Goal: Task Accomplishment & Management: Manage account settings

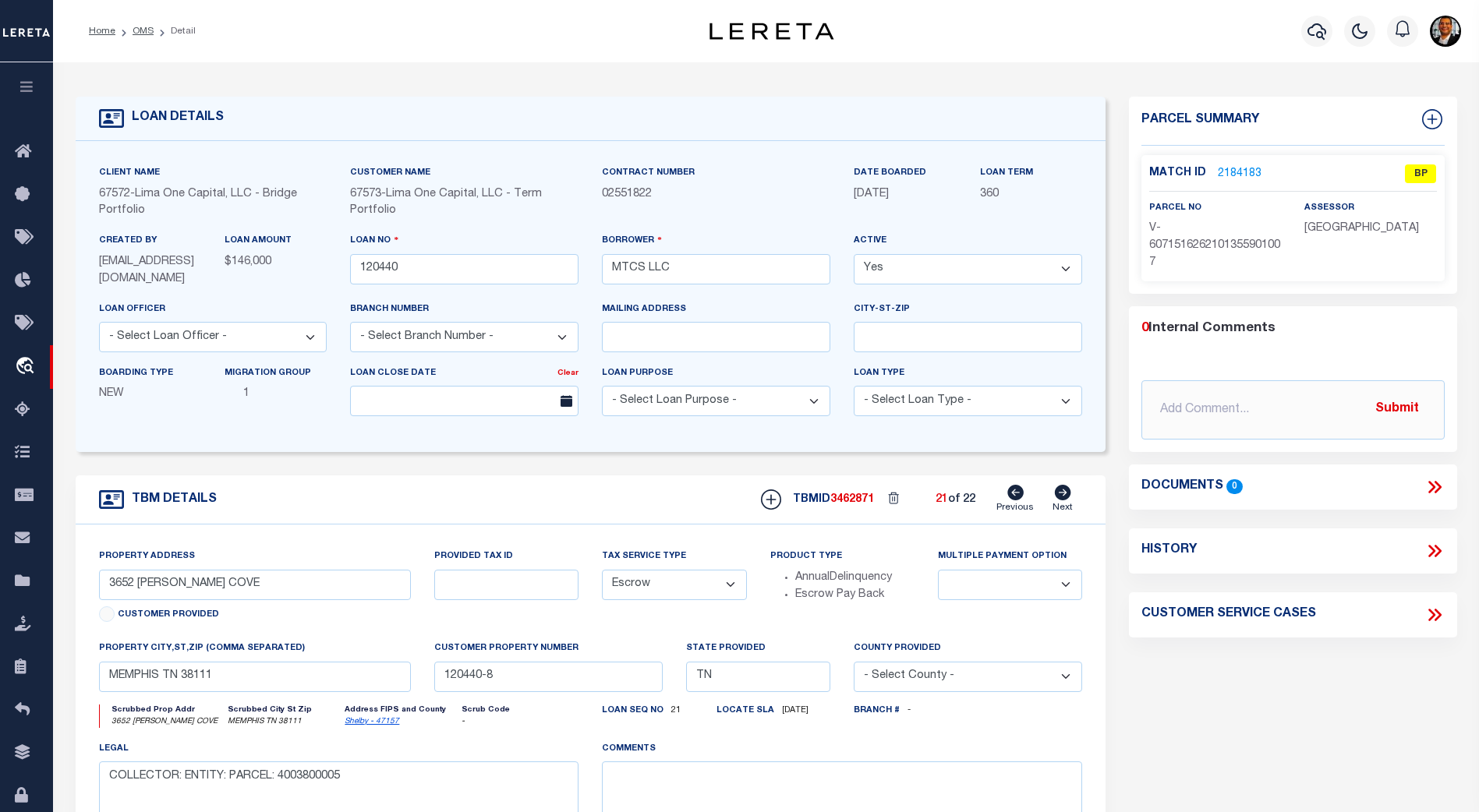
select select "BP"
select select "PTI"
select select "LIP"
select select "Escrow"
click at [1231, 166] on link "2184183" at bounding box center [1240, 174] width 44 height 16
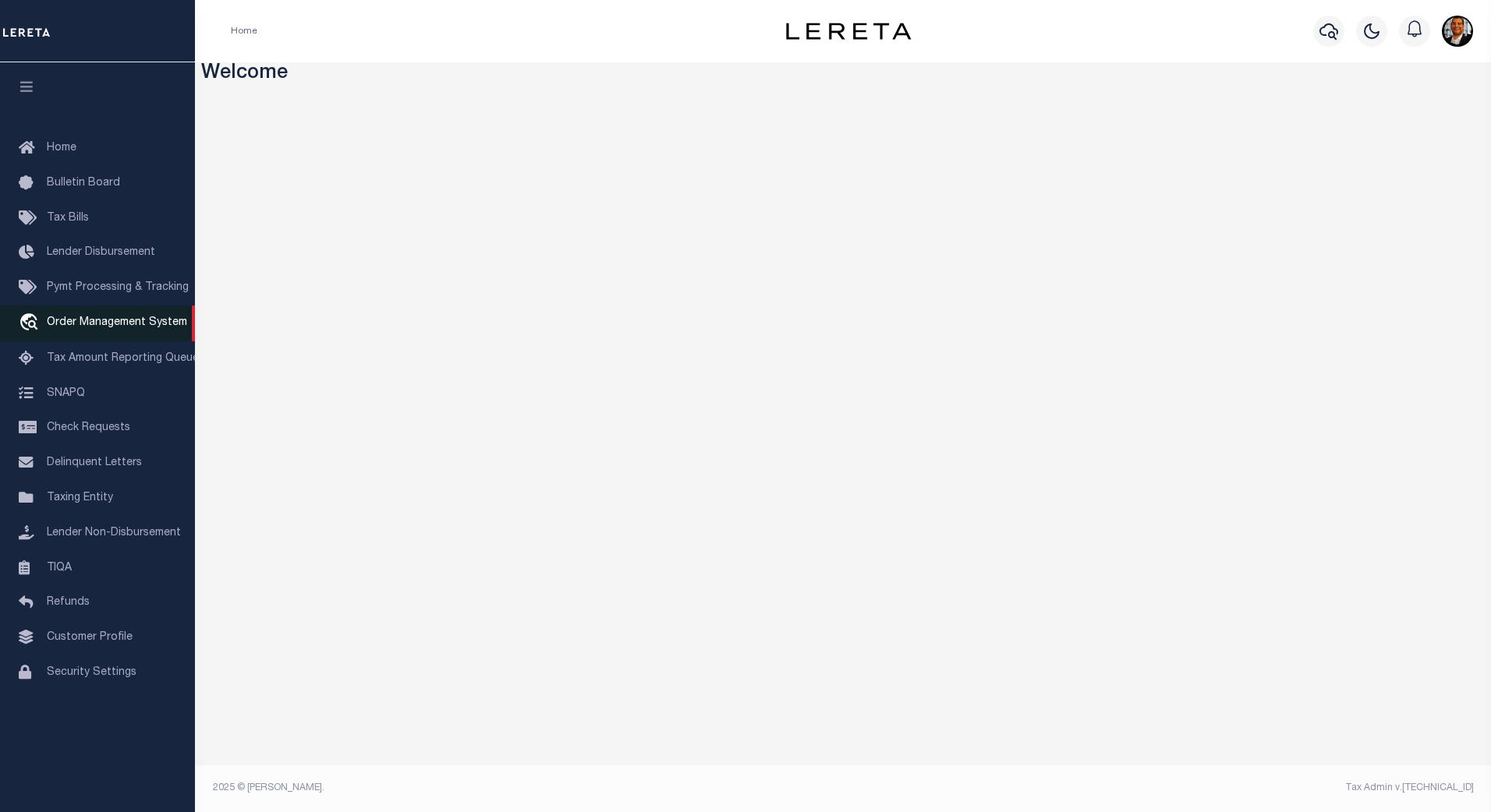
click at [106, 323] on span "Order Management System" at bounding box center [117, 322] width 141 height 10
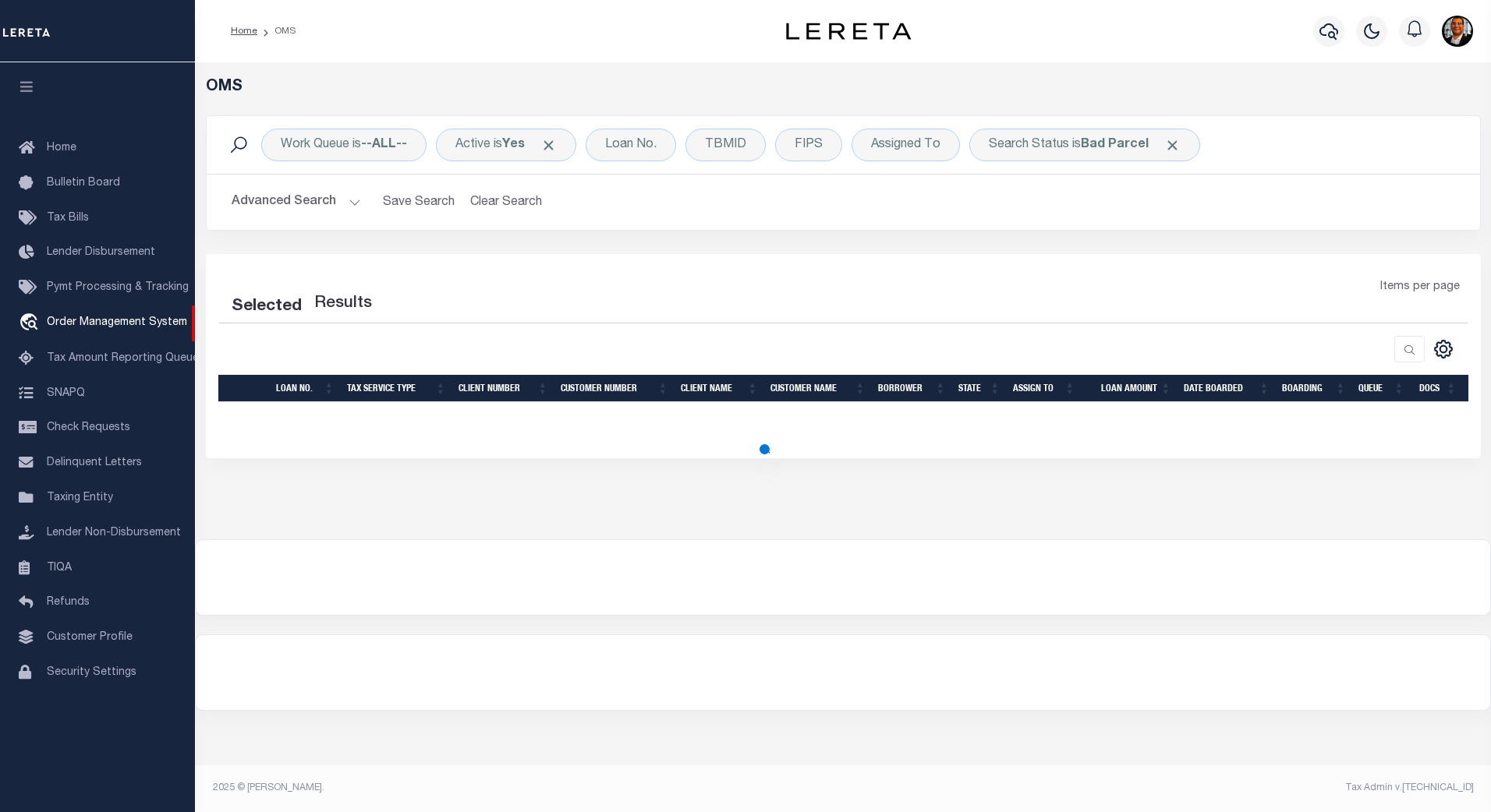
select select "200"
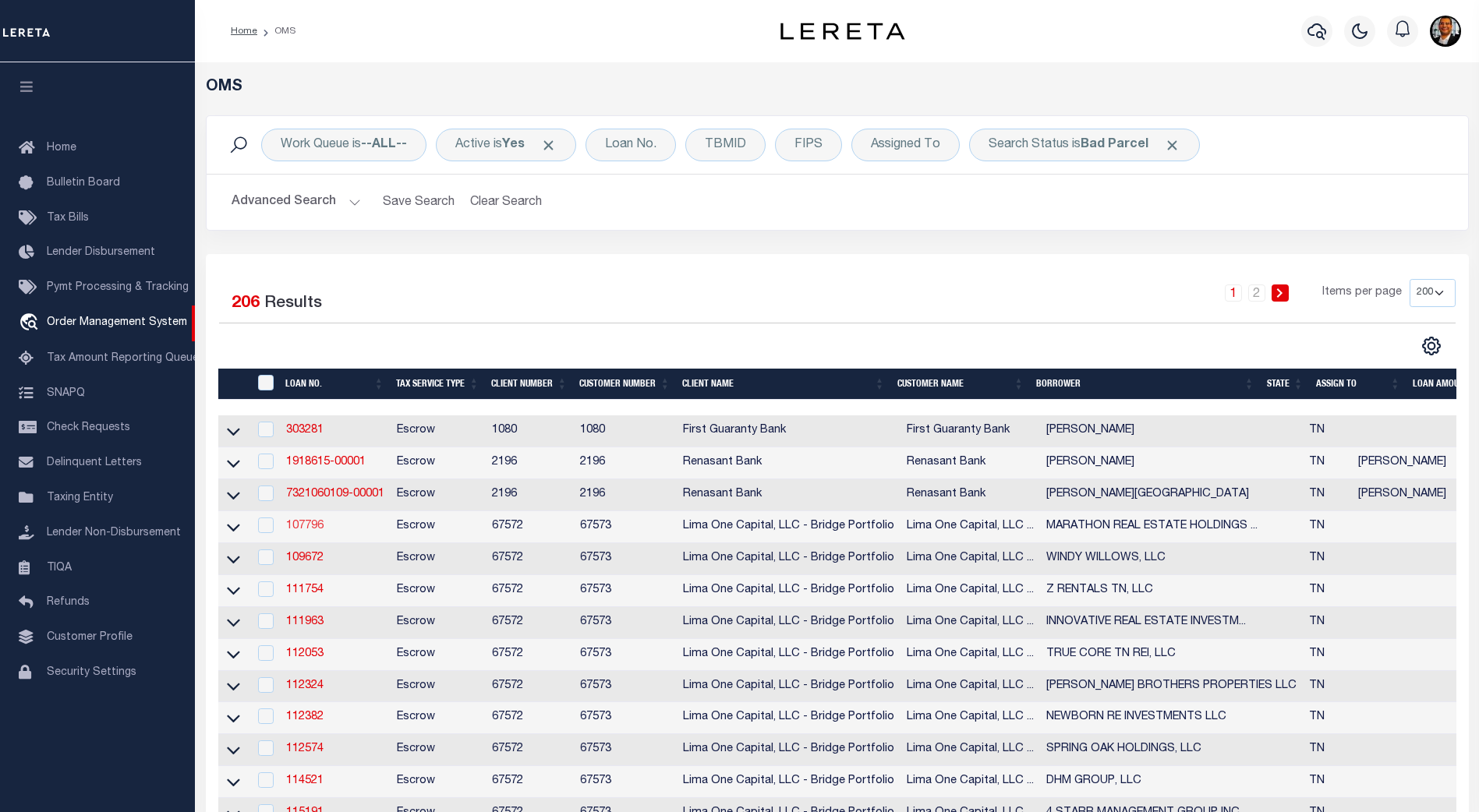
click at [314, 531] on link "107796" at bounding box center [304, 526] width 37 height 10
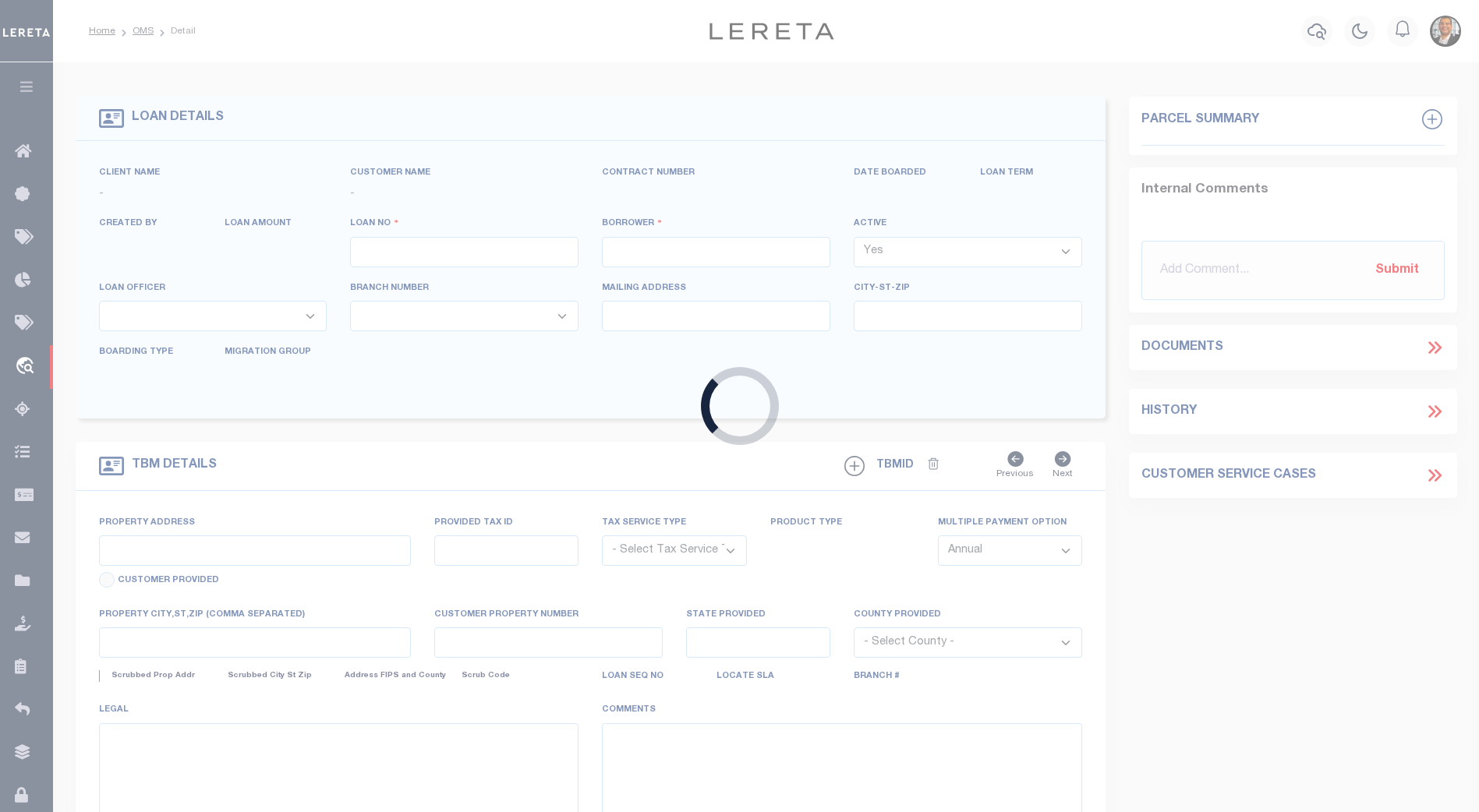
type input "107796"
type input "MARATHON REAL ESTATE HOLDINGS LLC"
select select
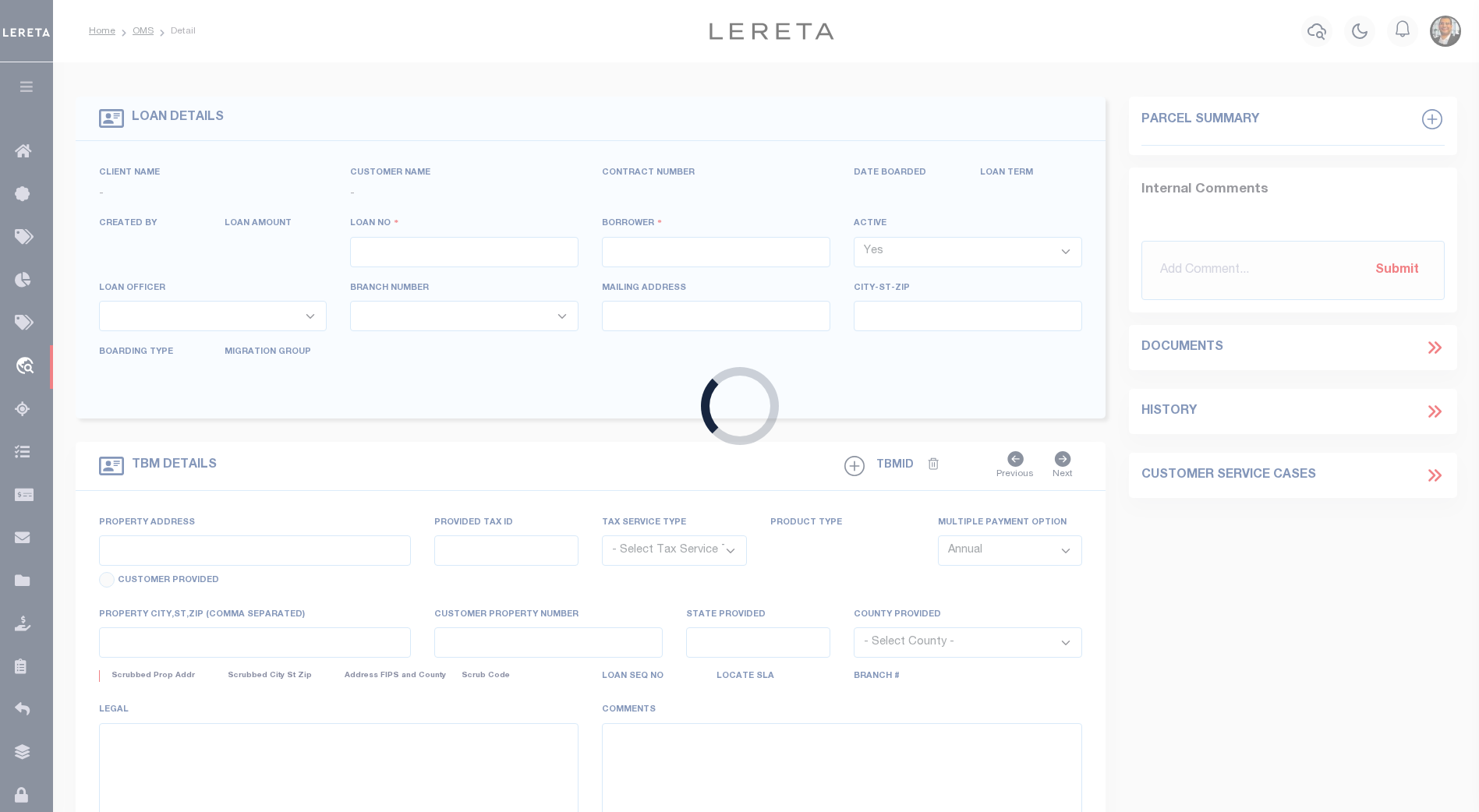
select select
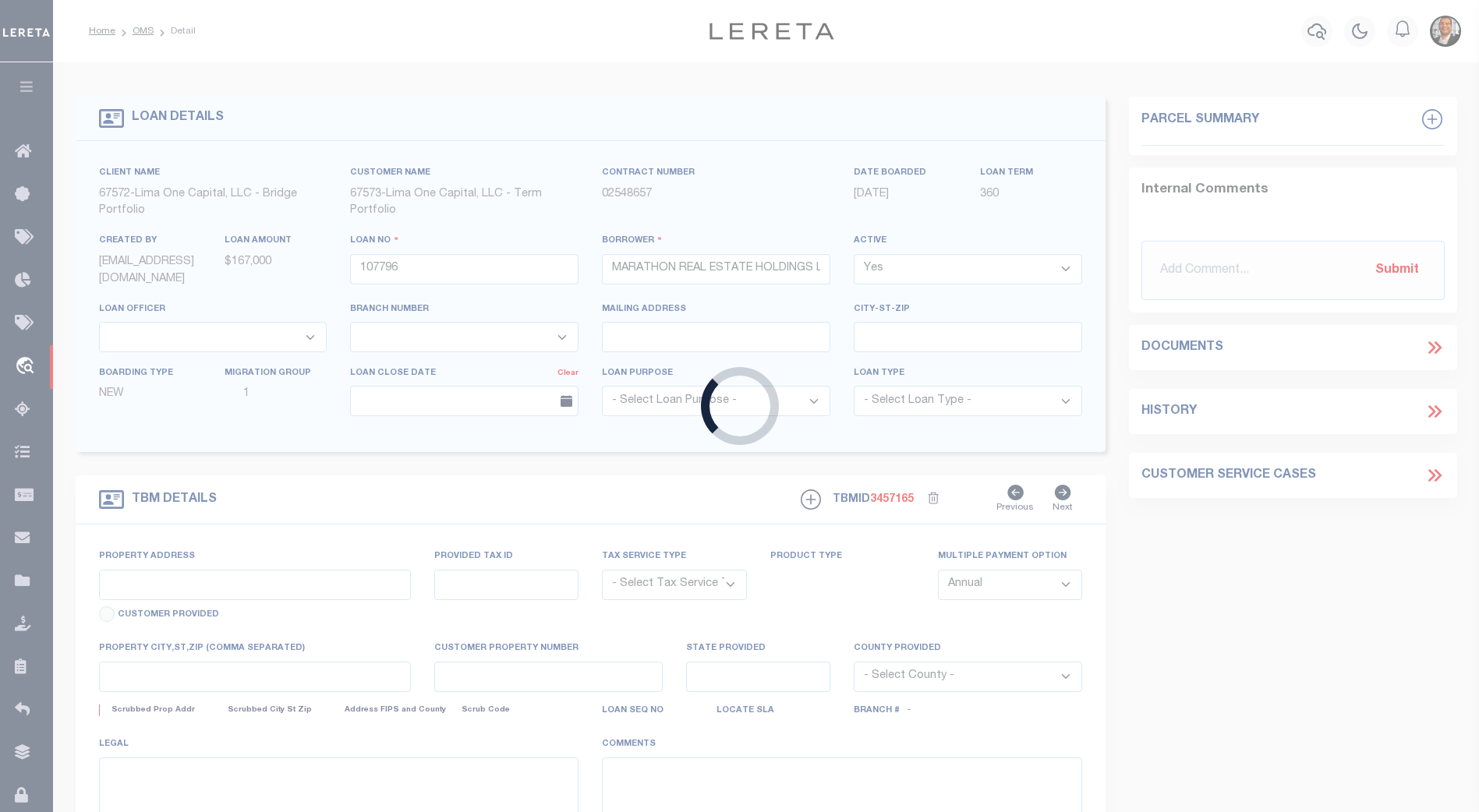
type input "3394 DUNGREEN ST"
radio input "true"
select select "Escrow"
select select
type input "MEMPHIS TN 38118"
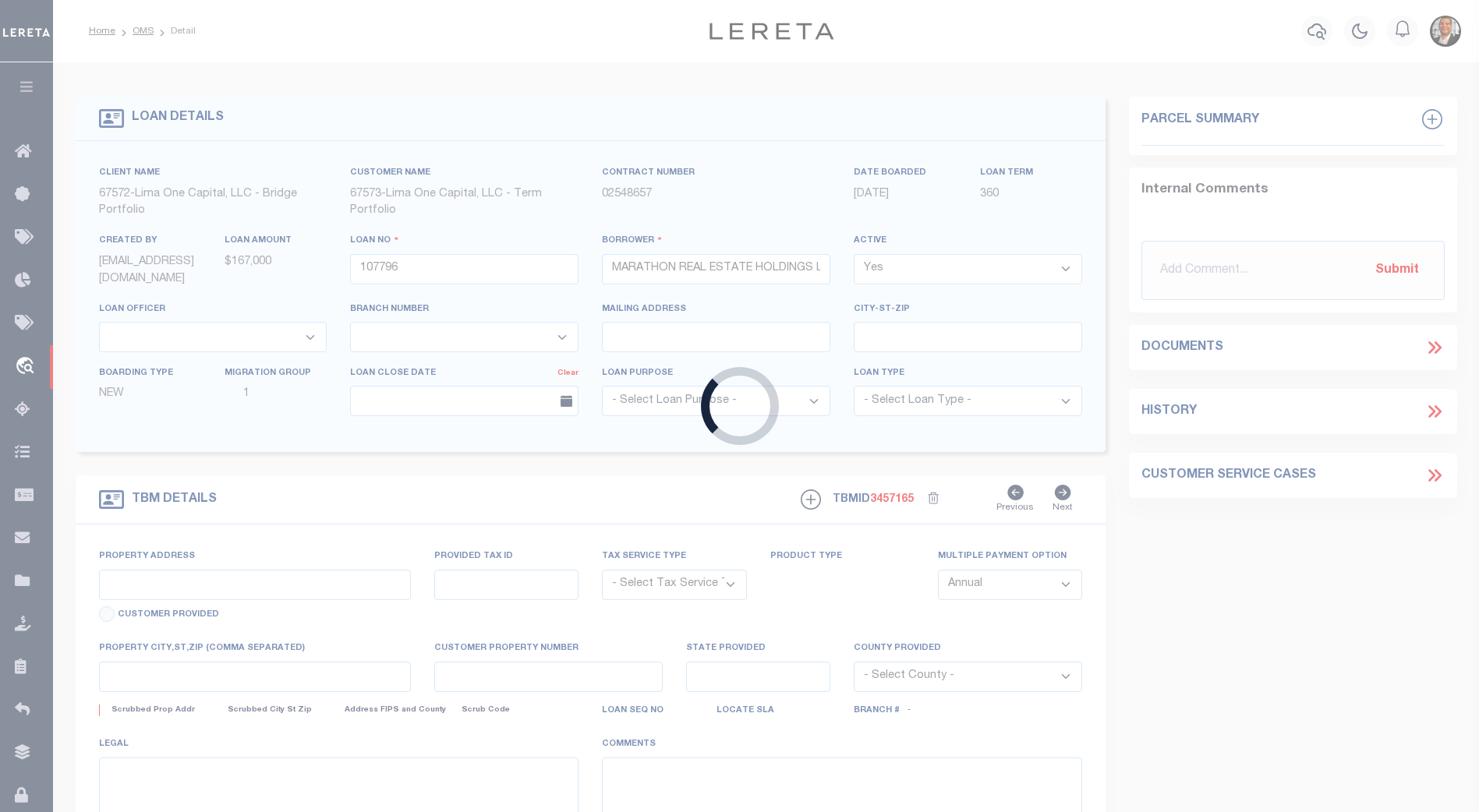
type input "107796-1"
type input "TN"
type textarea "COLLECTOR: ENTITY: PARCEL: 73"
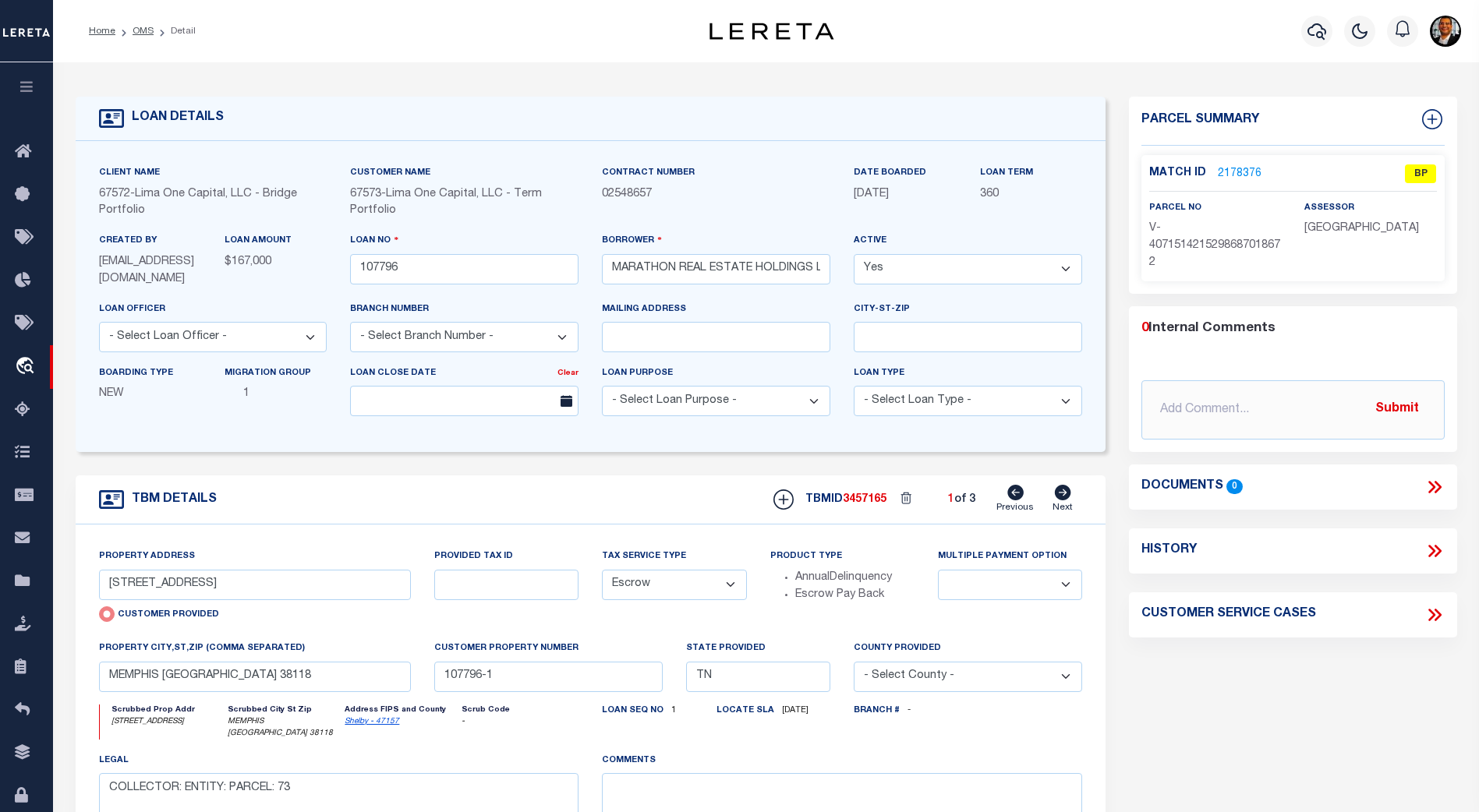
click at [1242, 171] on link "2178376" at bounding box center [1240, 174] width 44 height 16
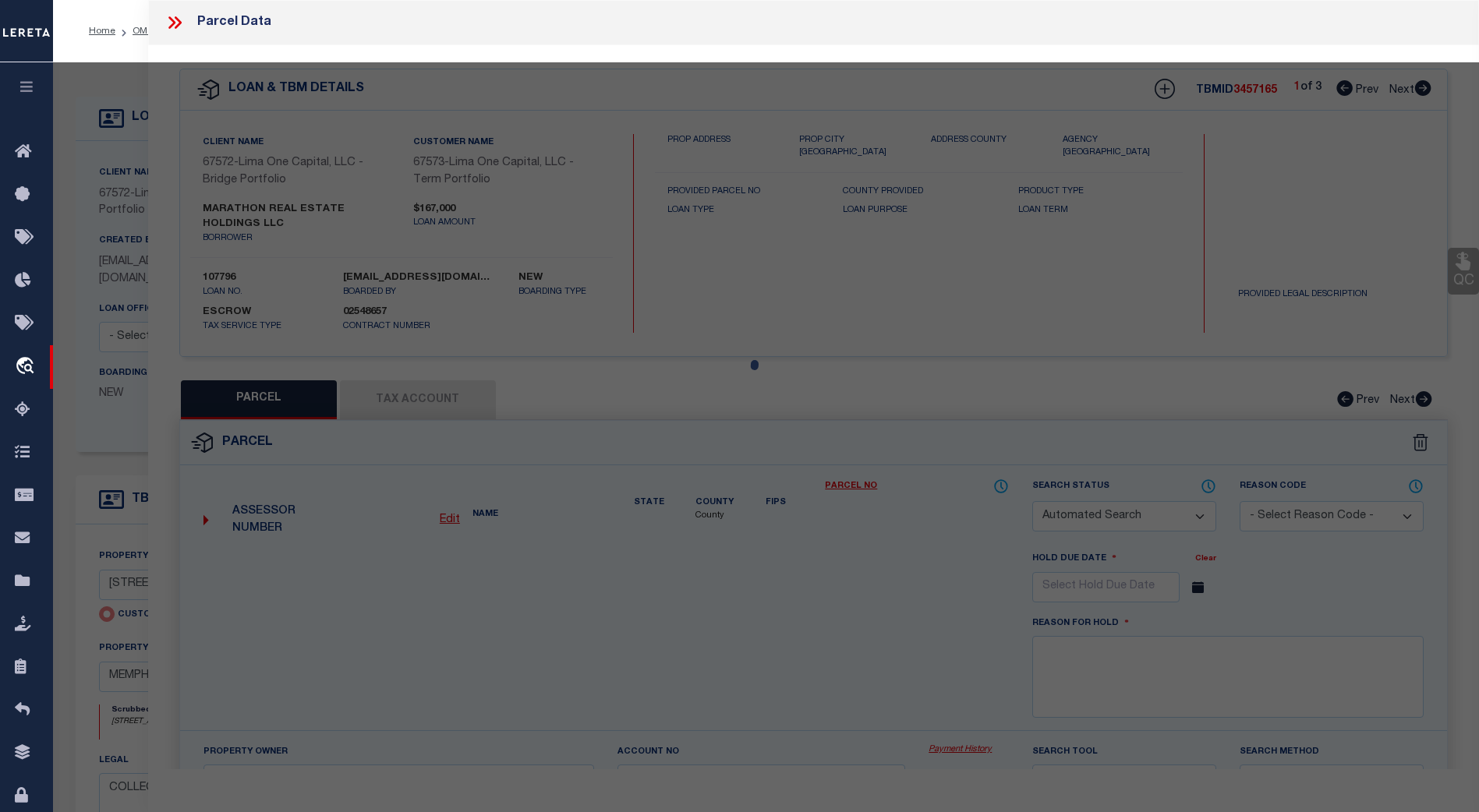
checkbox input "false"
select select "BP"
select select "AGW"
select select
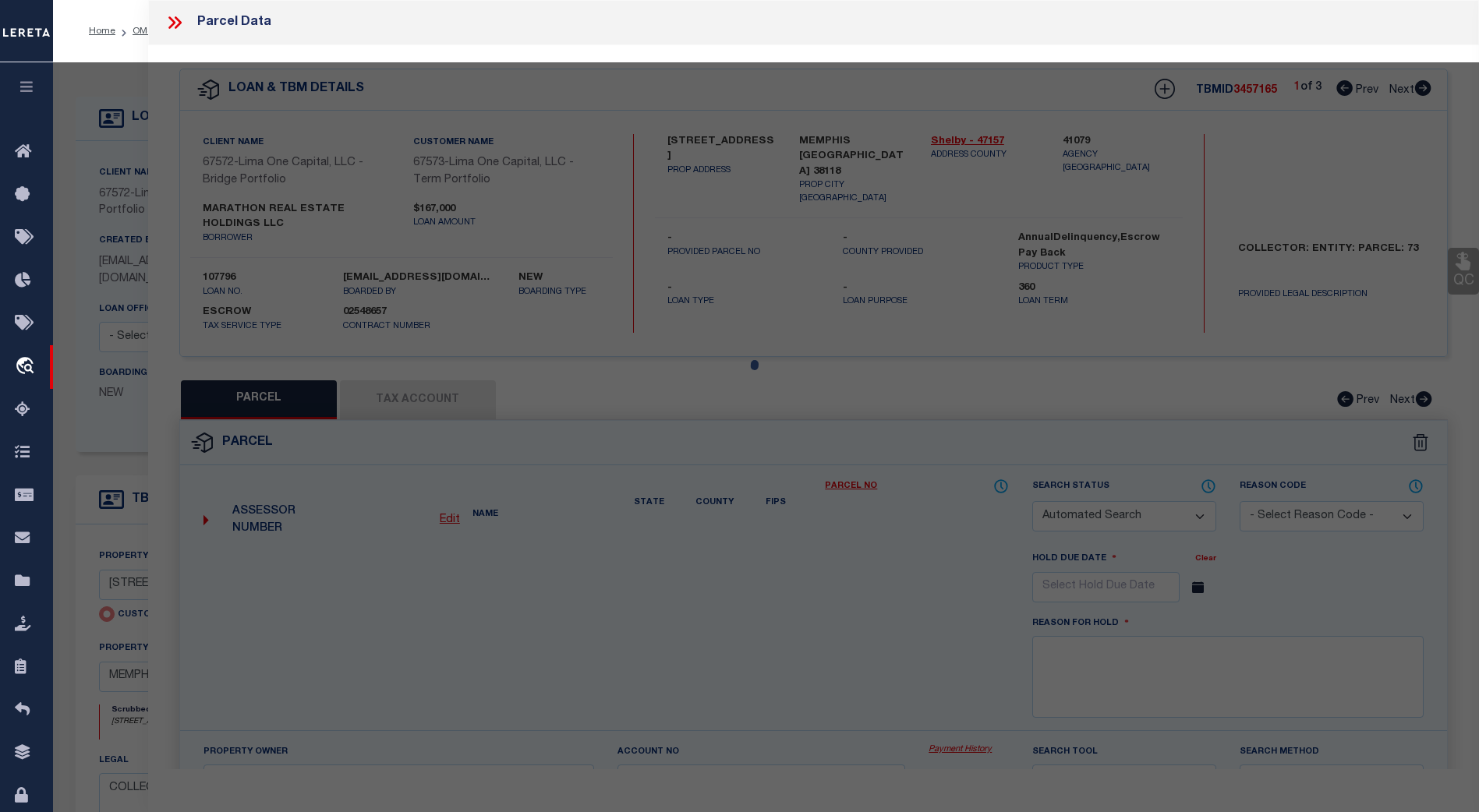
type input "3394 DUNGREEN ST"
checkbox input "false"
type input "MEMPHIS TN 38118"
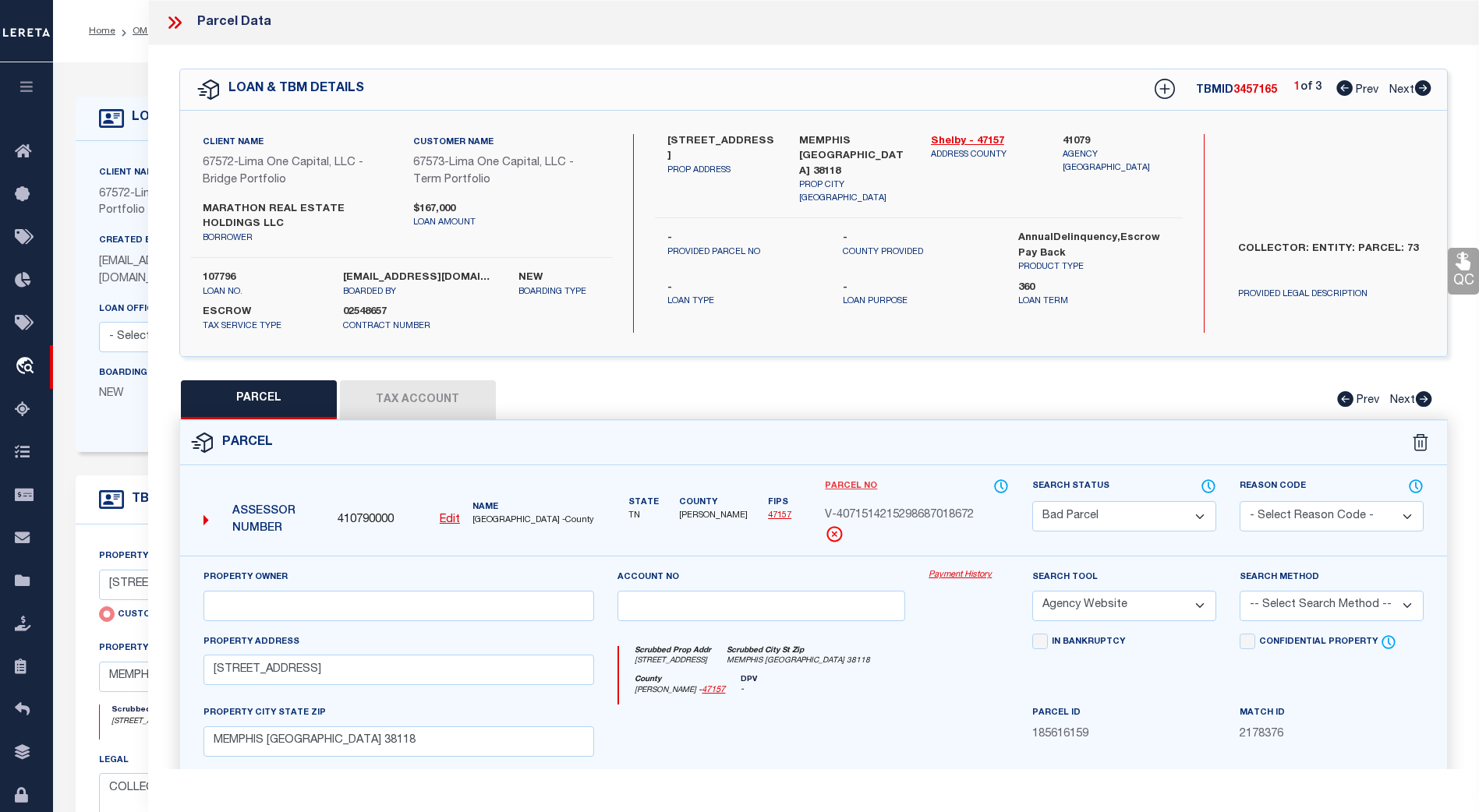
click at [862, 488] on link "Parcel No" at bounding box center [850, 487] width 52 height 13
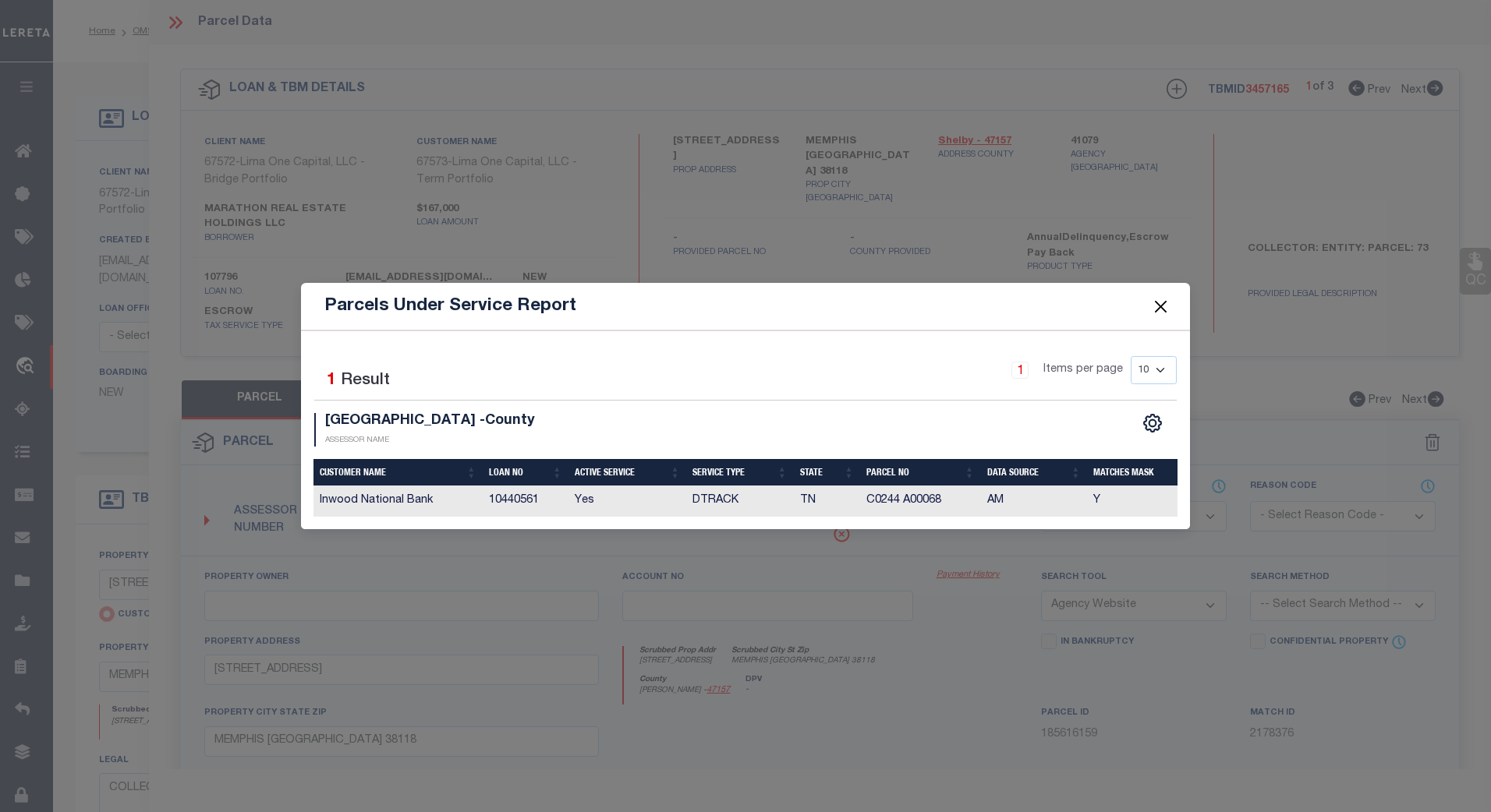
click at [1162, 310] on button "Close" at bounding box center [1160, 306] width 20 height 20
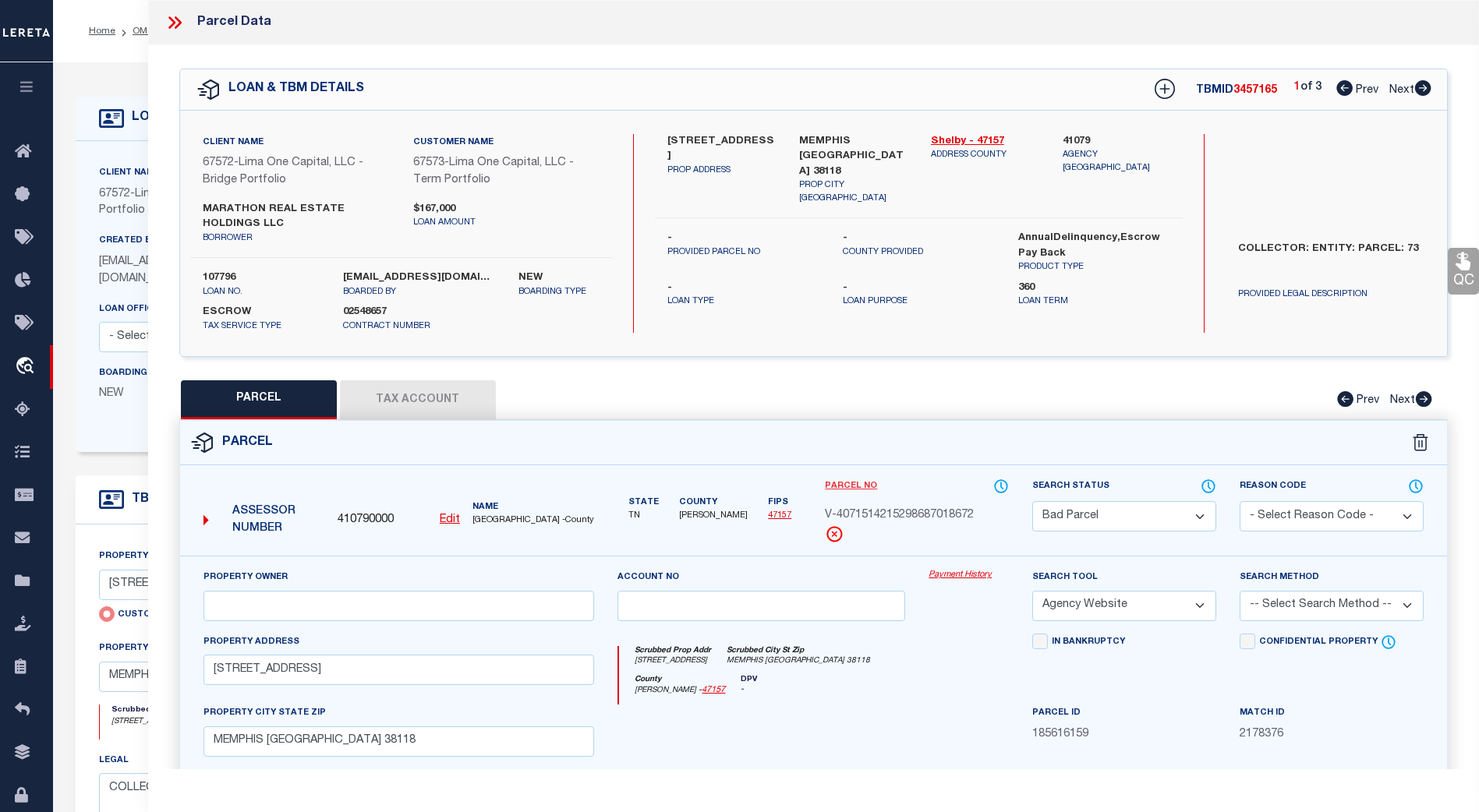
click at [839, 486] on link "Parcel No" at bounding box center [850, 487] width 52 height 13
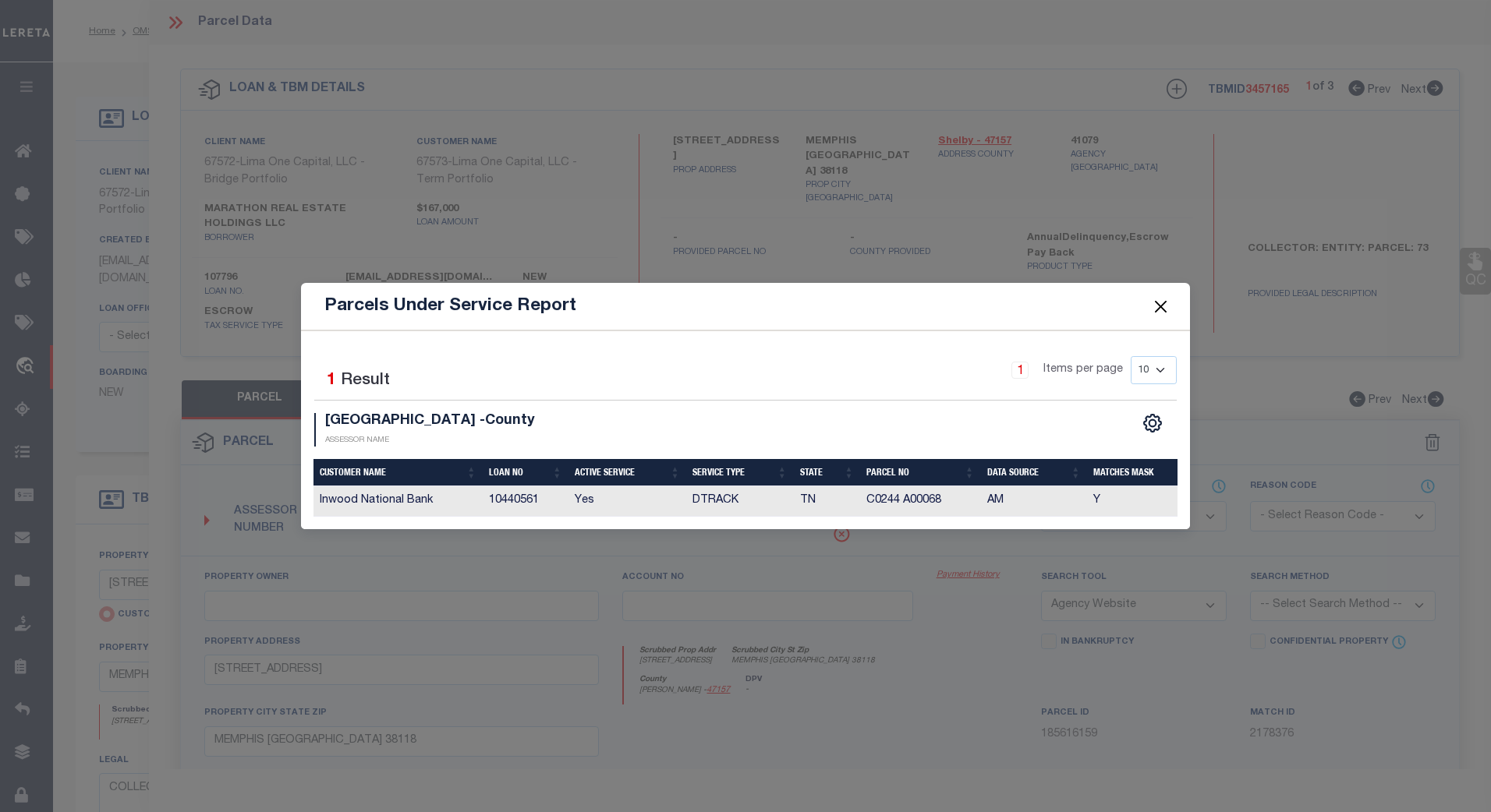
click at [1166, 369] on select "10 25 50 100" at bounding box center [1153, 371] width 46 height 29
click at [1161, 373] on select "10 25 50 100" at bounding box center [1153, 371] width 46 height 29
select select "100"
click at [1131, 357] on select "10 25 50 100" at bounding box center [1153, 371] width 46 height 29
click at [1163, 303] on button "Close" at bounding box center [1160, 306] width 20 height 20
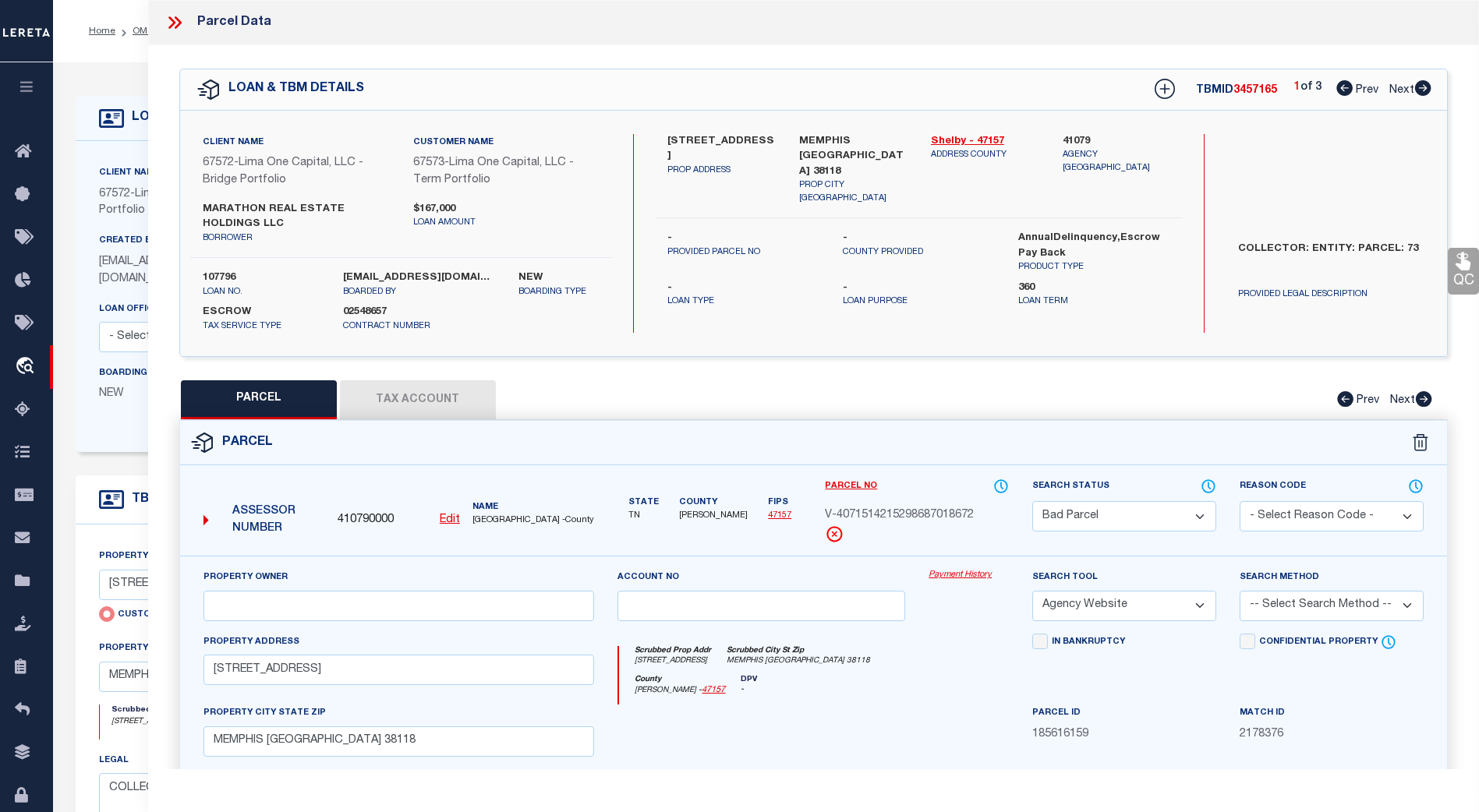
click at [174, 26] on icon at bounding box center [174, 22] width 20 height 20
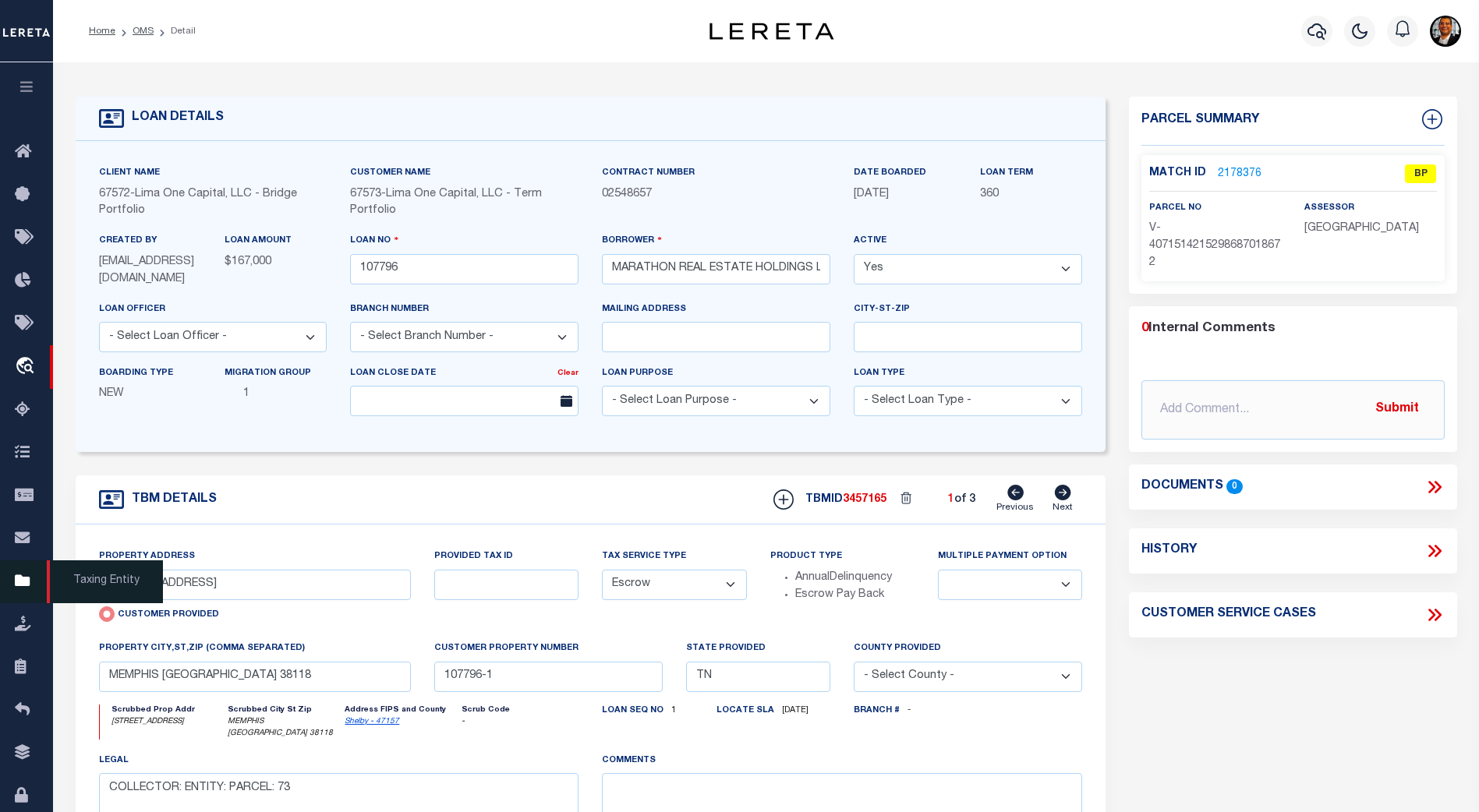
click at [22, 582] on icon at bounding box center [28, 582] width 25 height 19
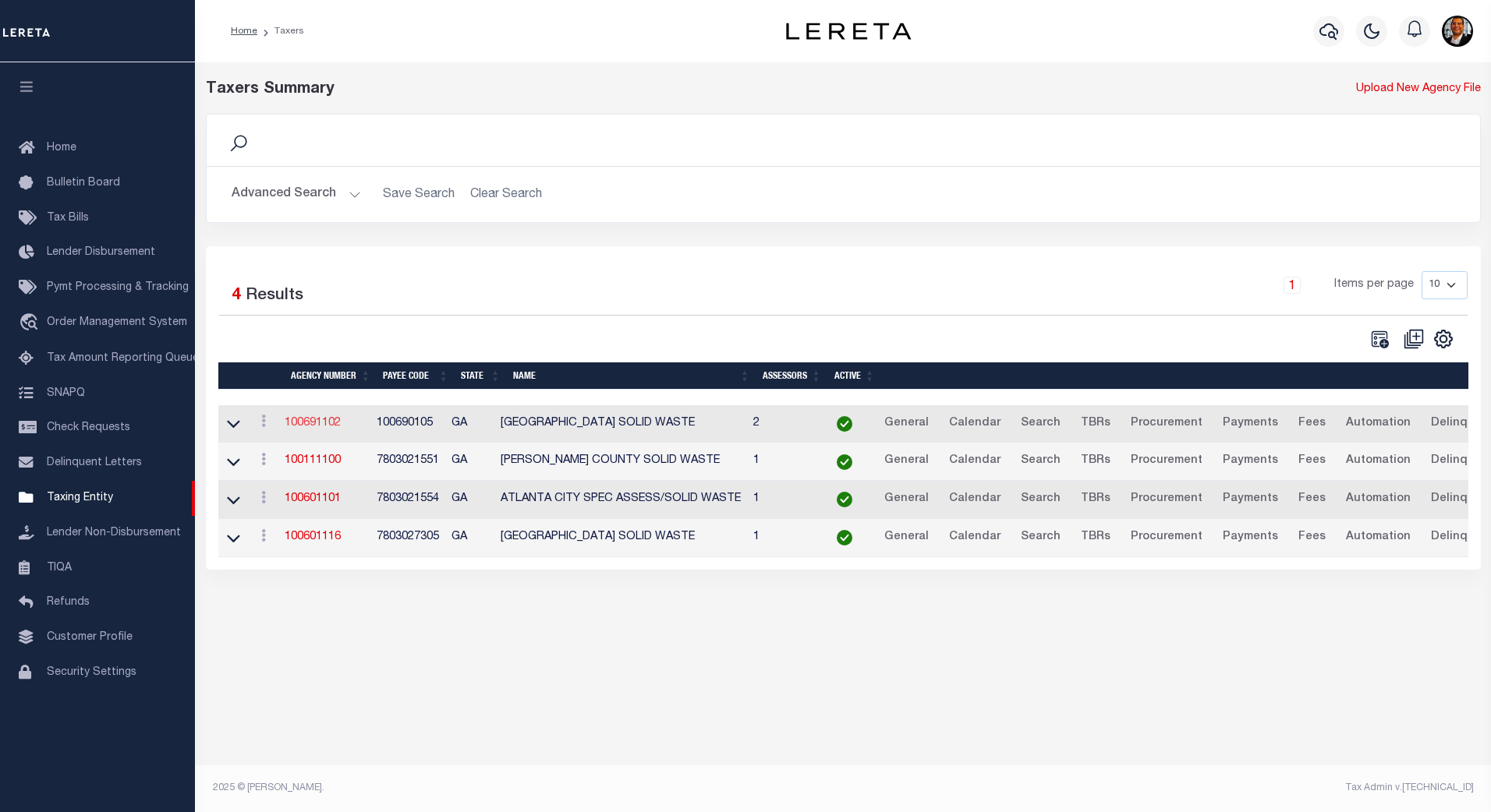
click at [322, 429] on link "100691102" at bounding box center [312, 422] width 56 height 10
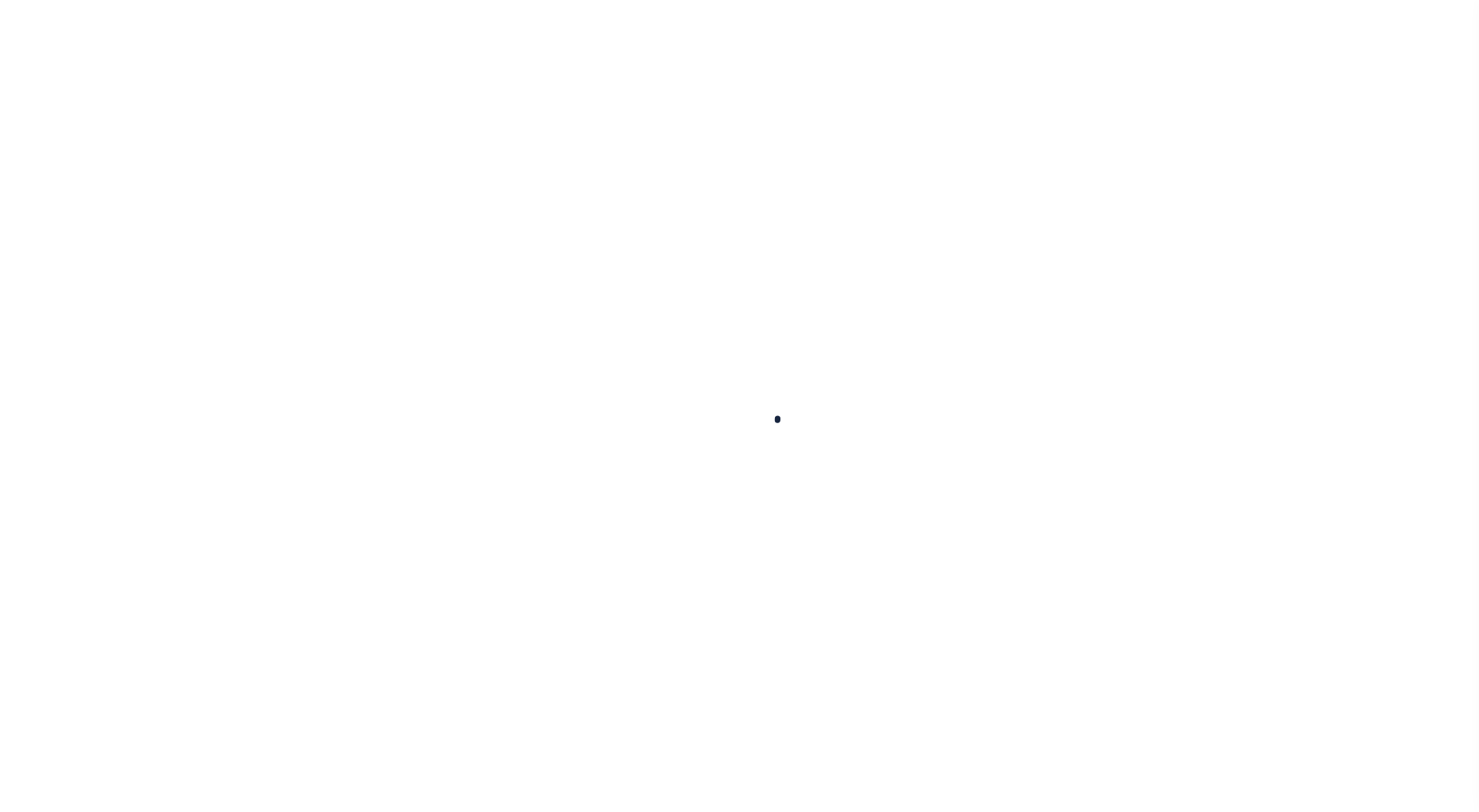
select select
checkbox input "false"
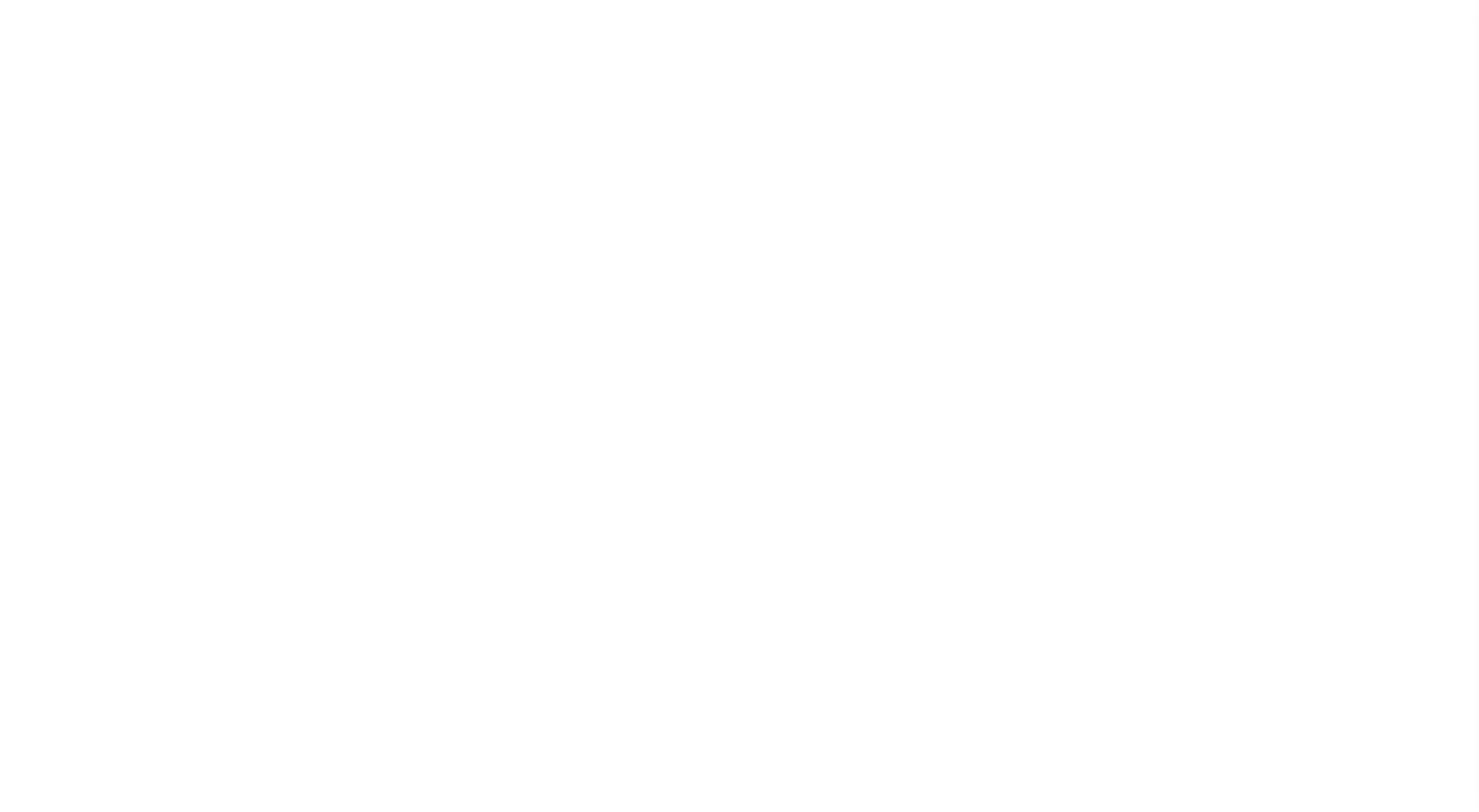
checkbox input "false"
type input "1313904006"
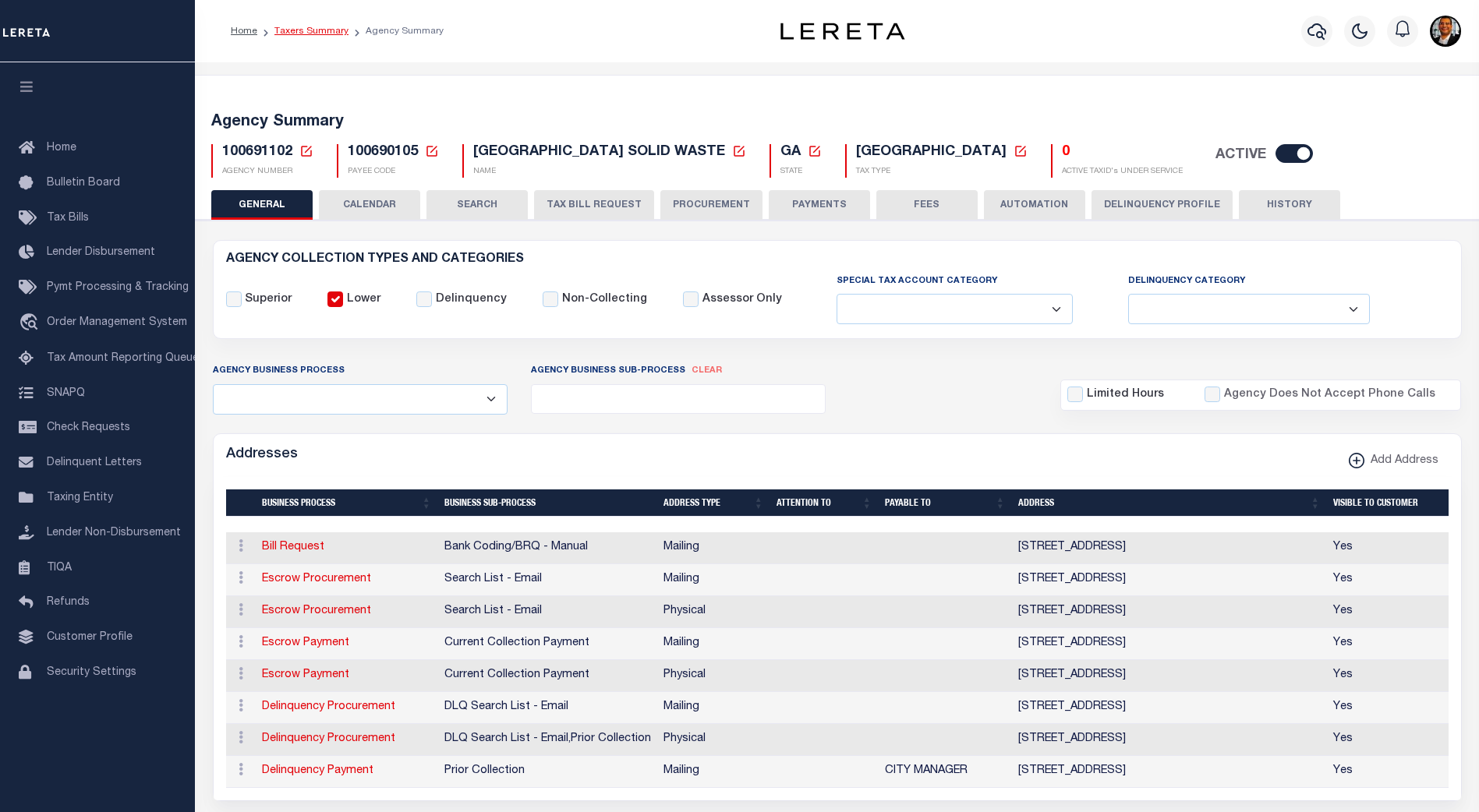
click at [326, 27] on link "Taxers Summary" at bounding box center [312, 31] width 74 height 10
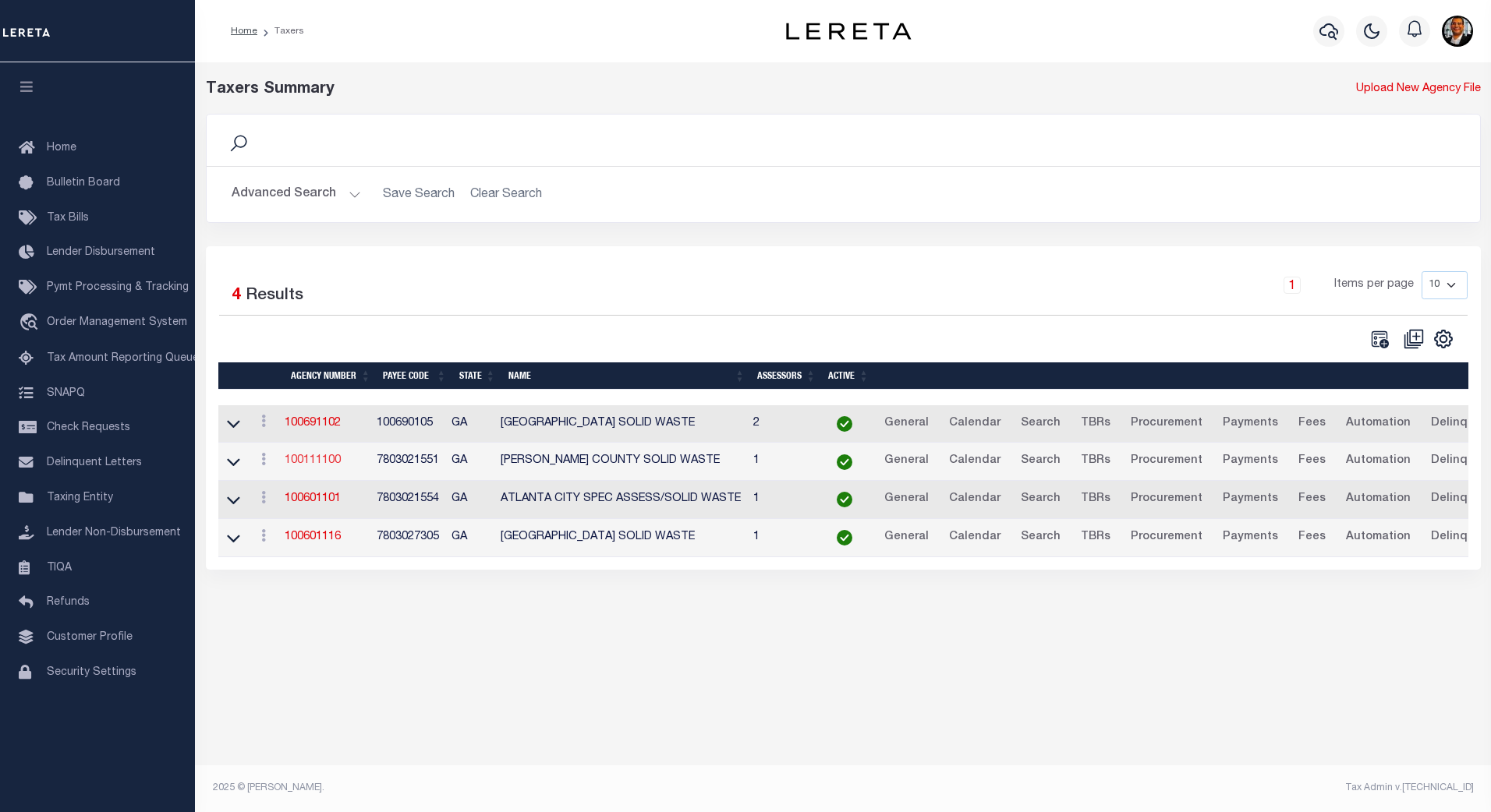
click at [314, 464] on link "100111100" at bounding box center [312, 460] width 56 height 10
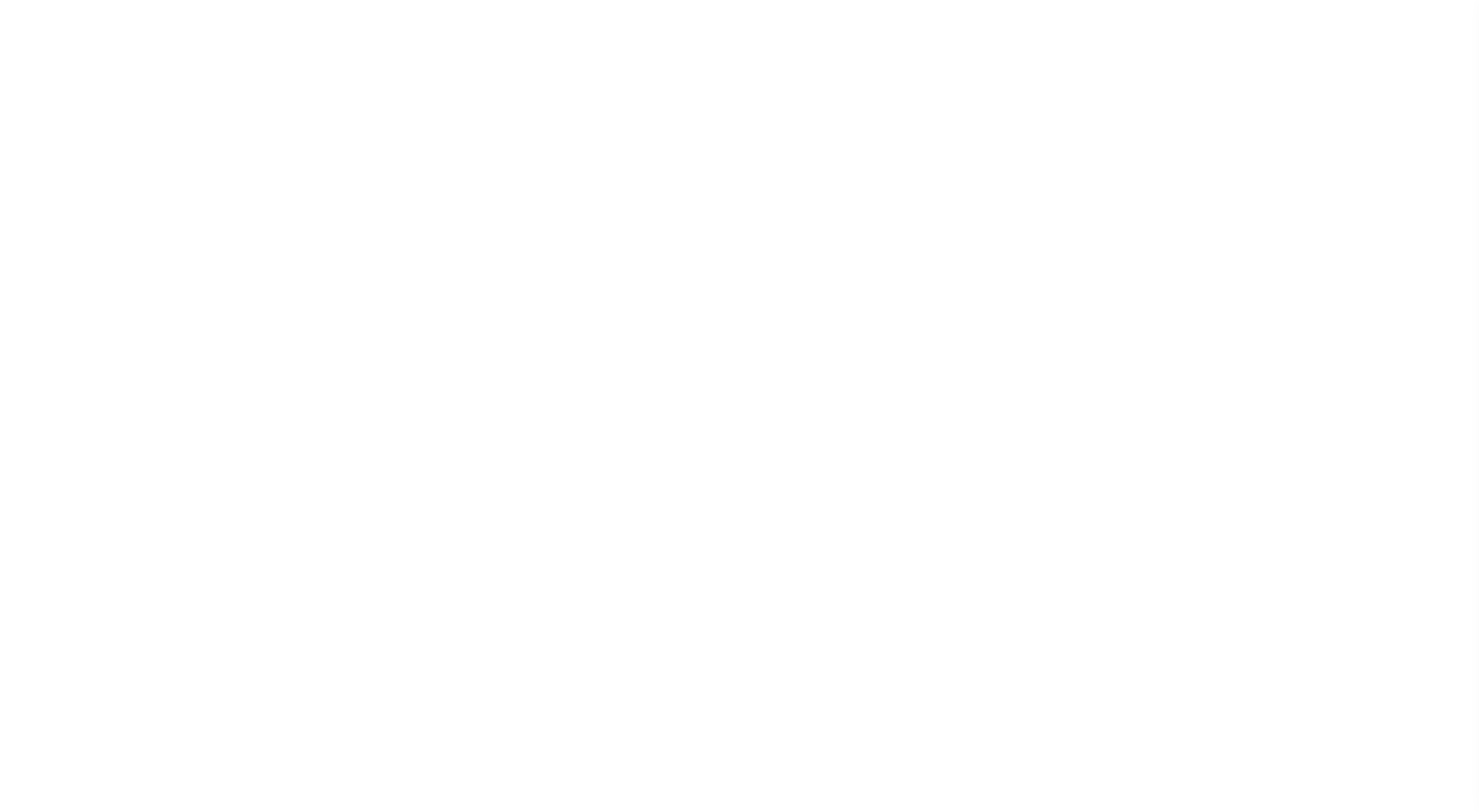
select select "1"
select select
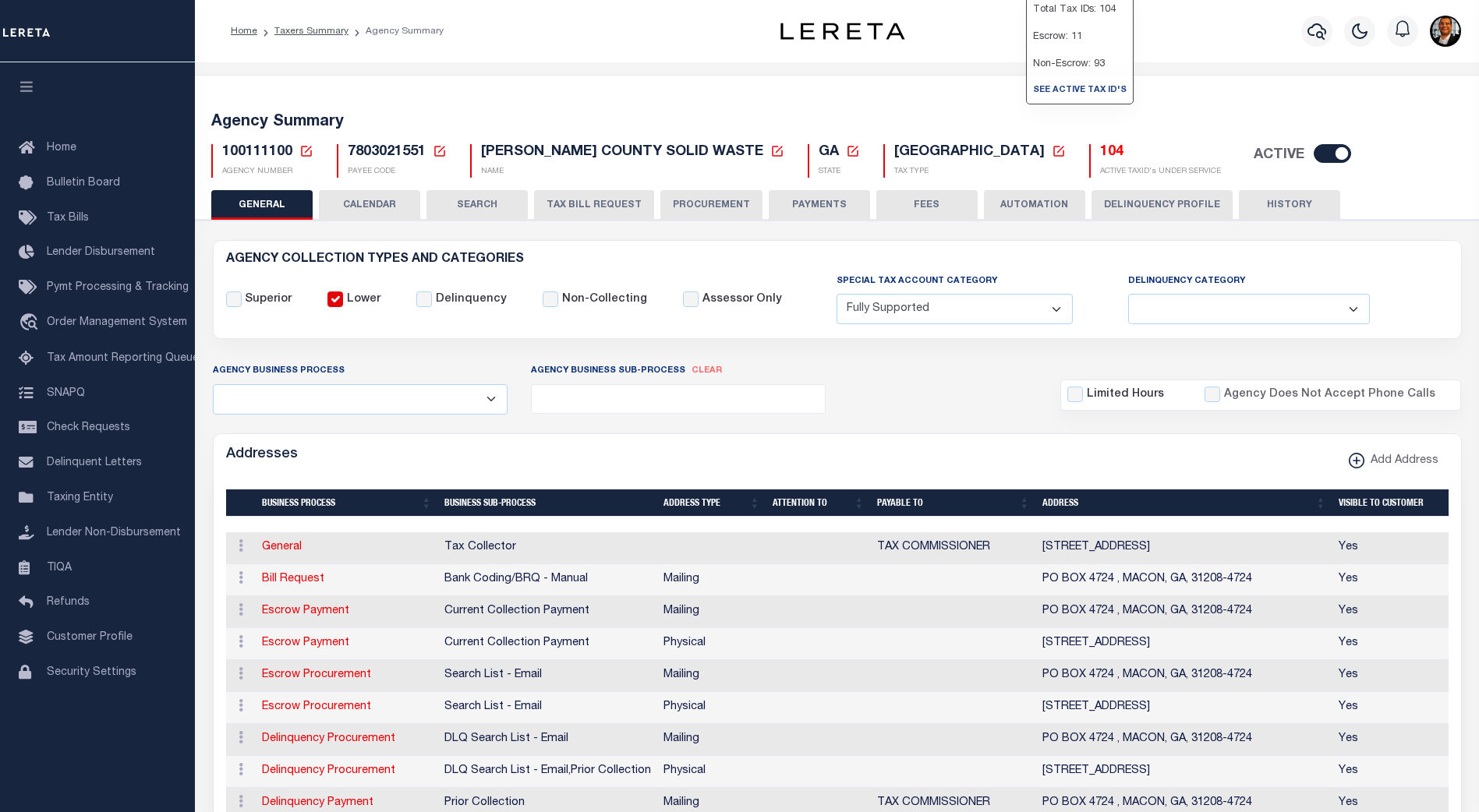
click at [1100, 154] on h5 "104" at bounding box center [1160, 153] width 121 height 17
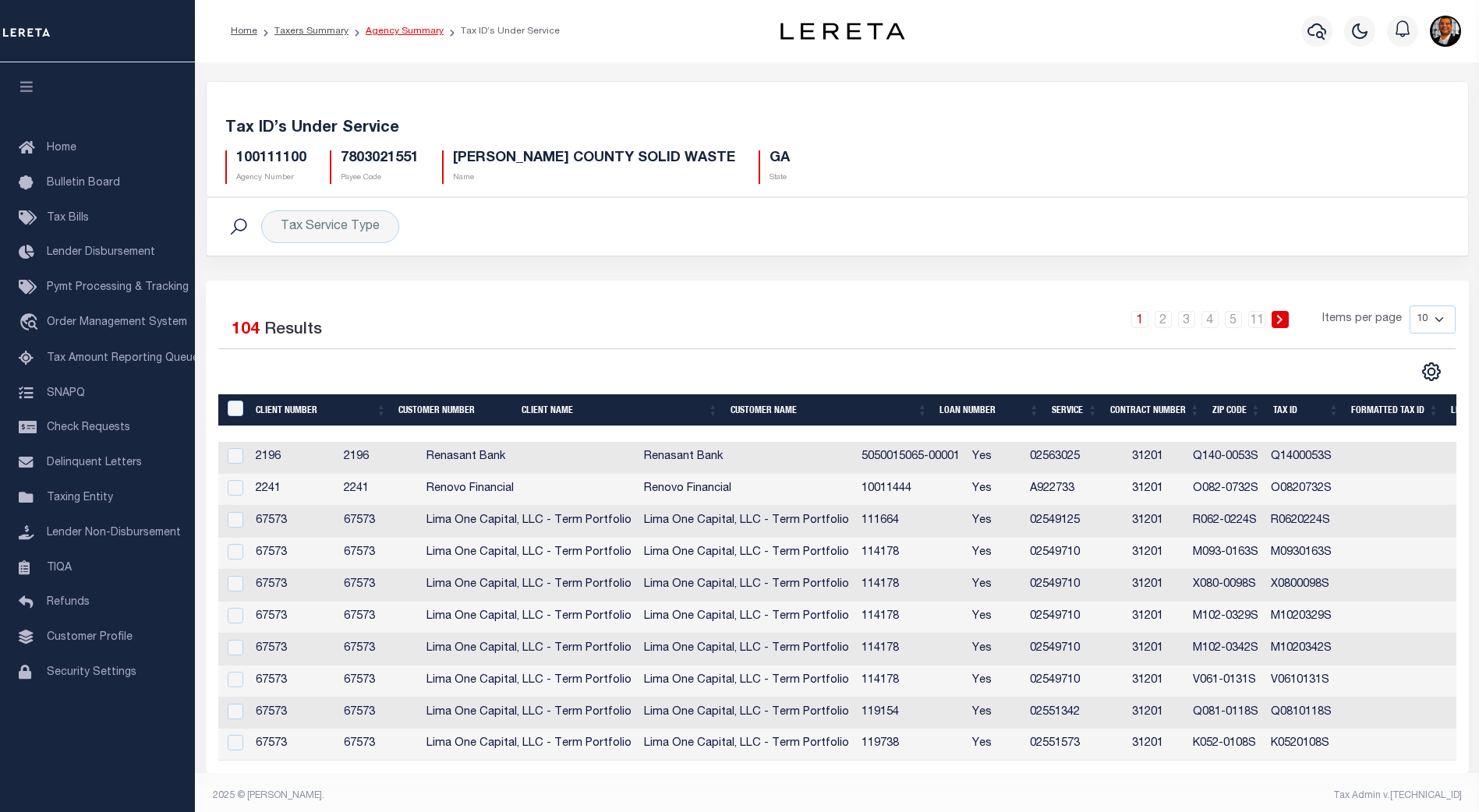
click at [418, 33] on link "Agency Summary" at bounding box center [405, 31] width 78 height 10
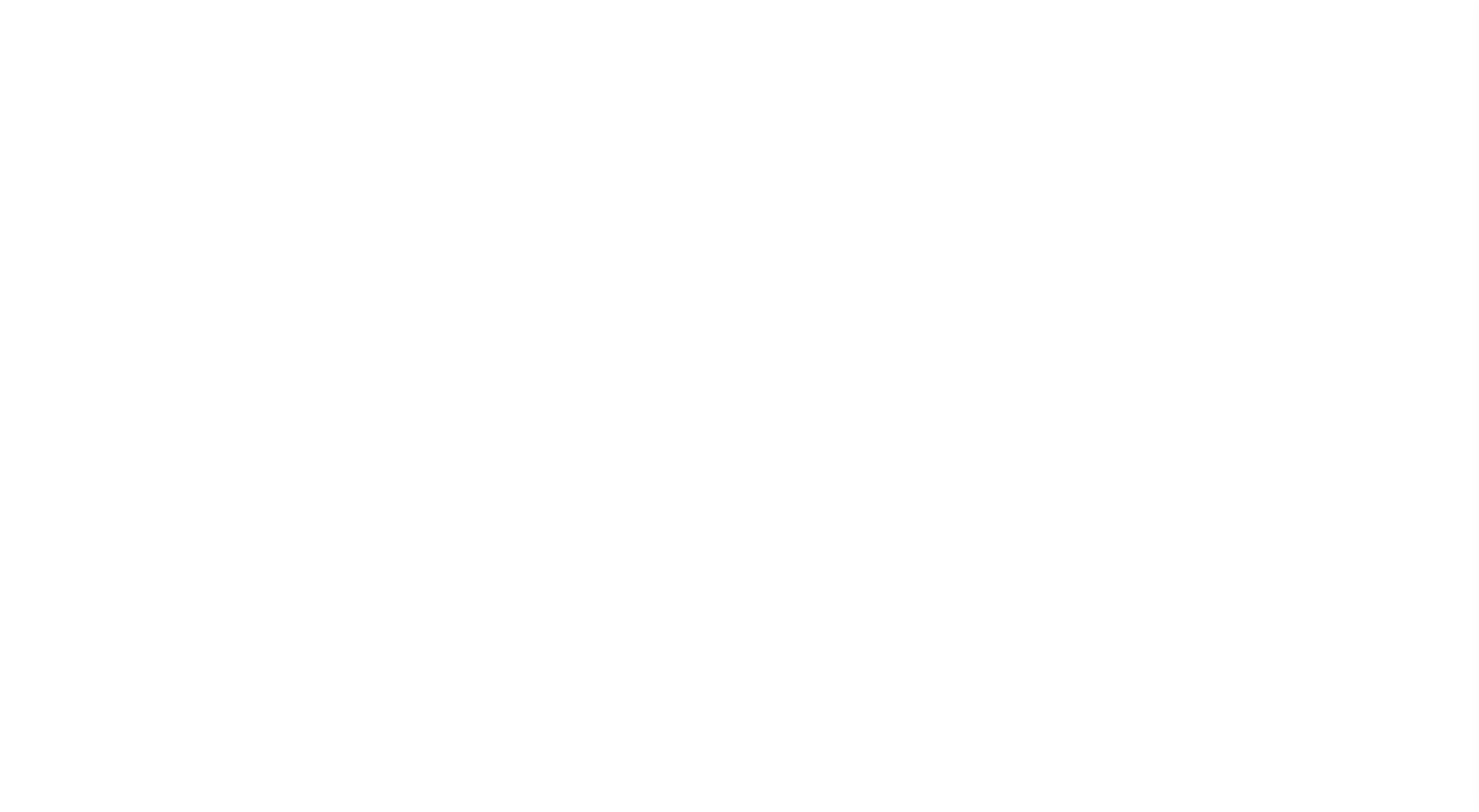
select select "1"
select select
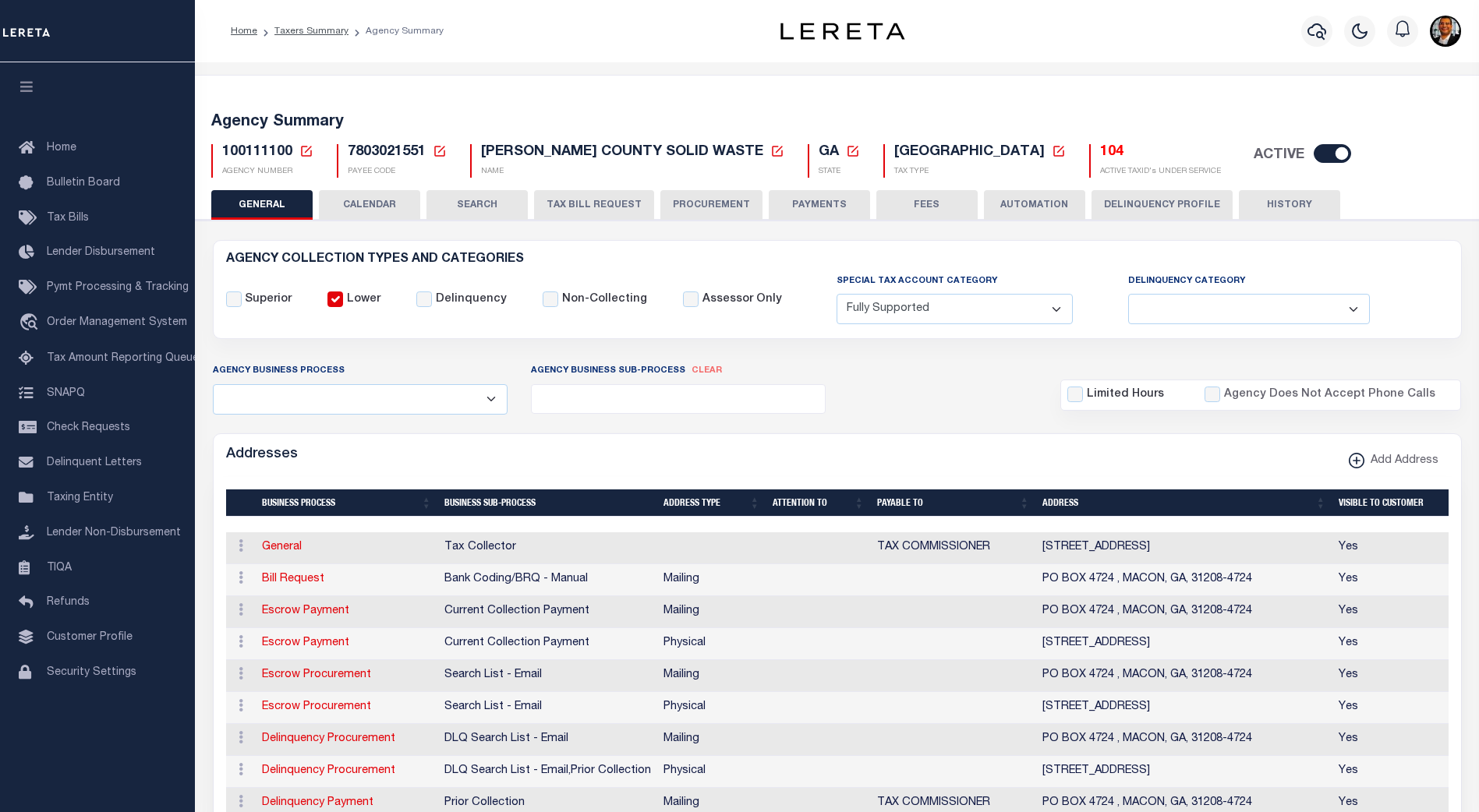
click at [1100, 157] on h5 "104" at bounding box center [1160, 153] width 121 height 17
